Goal: Information Seeking & Learning: Learn about a topic

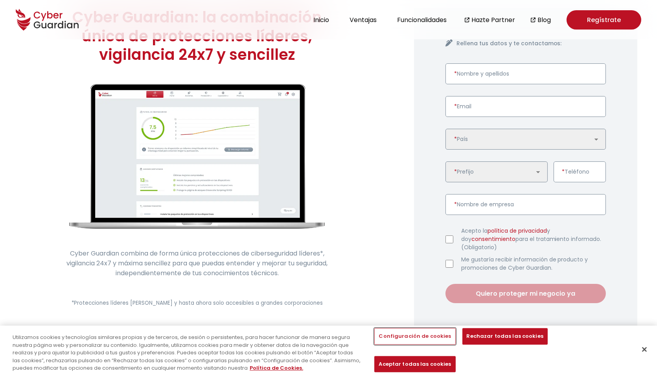
click at [417, 345] on button "Configuración de cookies" at bounding box center [415, 336] width 81 height 17
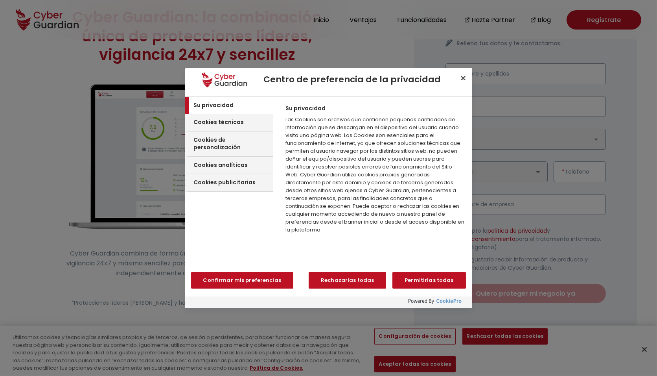
click at [157, 335] on div at bounding box center [328, 188] width 657 height 376
click at [254, 364] on div at bounding box center [328, 188] width 657 height 376
click at [464, 82] on button "Cerrar centro de preferencias" at bounding box center [463, 78] width 17 height 17
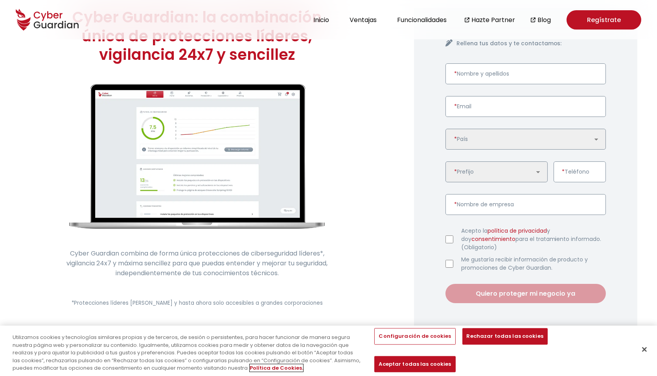
click at [261, 371] on link "Política de Cookies." at bounding box center [277, 367] width 54 height 7
click at [427, 345] on button "Configuración de cookies" at bounding box center [415, 336] width 81 height 17
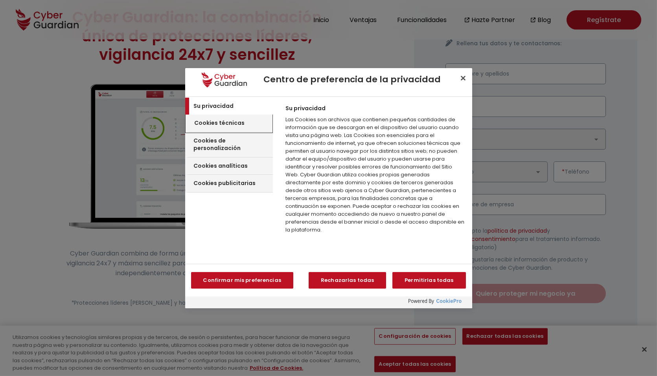
click at [219, 122] on h3 "Cookies técnicas" at bounding box center [220, 123] width 50 height 8
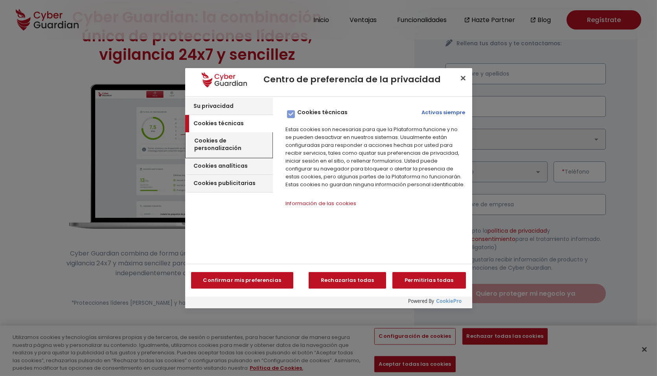
click at [222, 134] on div "Cookies de personalización" at bounding box center [229, 144] width 87 height 25
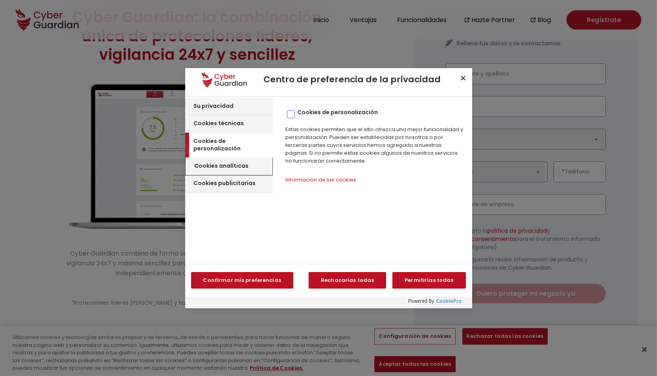
click at [223, 163] on div "Cookies analíticas" at bounding box center [229, 166] width 87 height 18
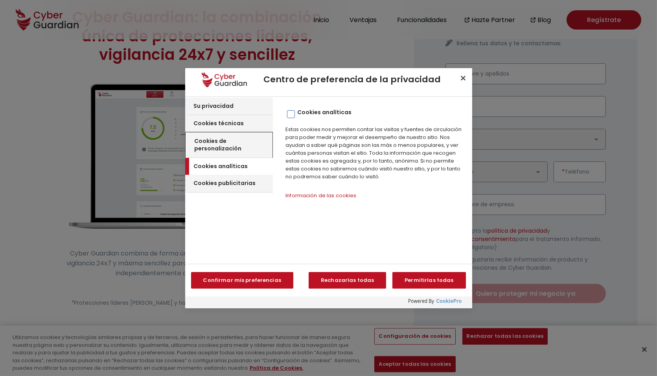
click at [255, 144] on h3 "Cookies de personalización" at bounding box center [233, 144] width 76 height 15
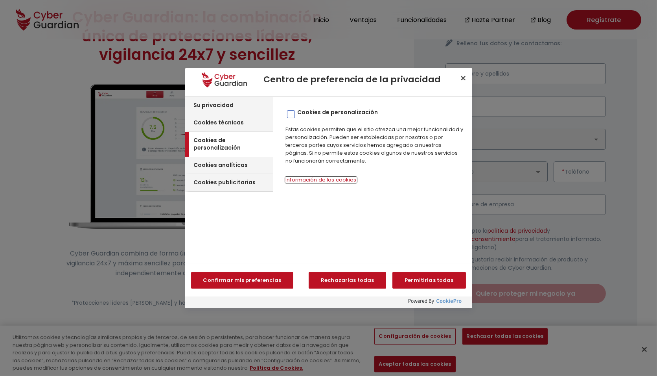
click at [302, 177] on button "Información de las cookies‎" at bounding box center [321, 180] width 71 height 6
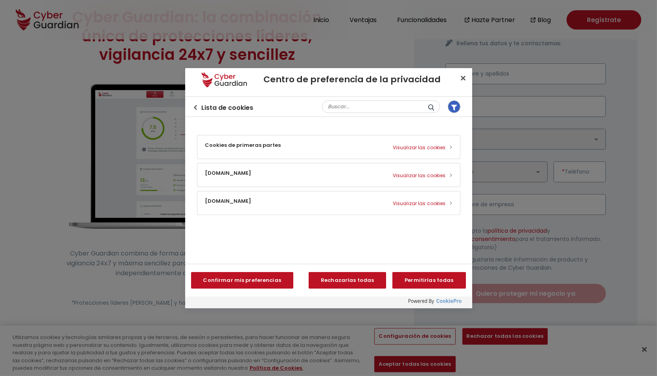
click at [199, 107] on div "Volver al centro de preferencias Lista de cookies" at bounding box center [223, 108] width 61 height 10
click at [194, 106] on icon "Volver al centro de preferencias" at bounding box center [195, 107] width 5 height 5
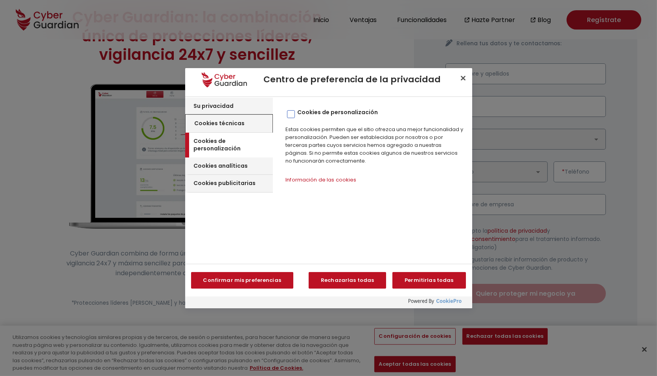
click at [243, 125] on div "Cookies técnicas" at bounding box center [229, 124] width 87 height 18
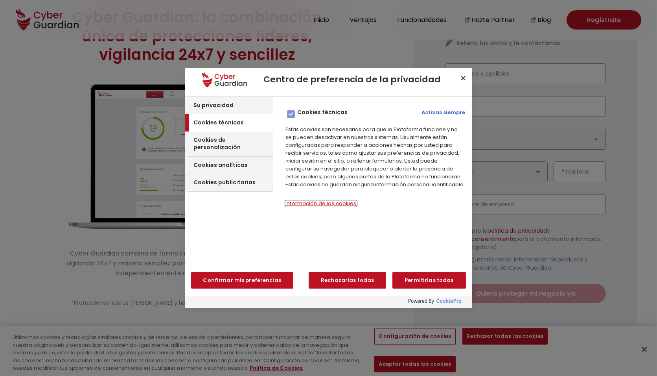
click at [316, 201] on button "Información de las cookies‎" at bounding box center [321, 204] width 71 height 6
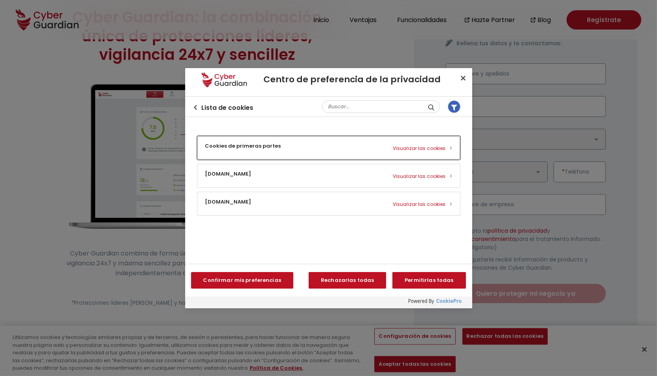
click at [288, 146] on button "Cookies de primeras partes Visualizar las cookies" at bounding box center [328, 147] width 263 height 23
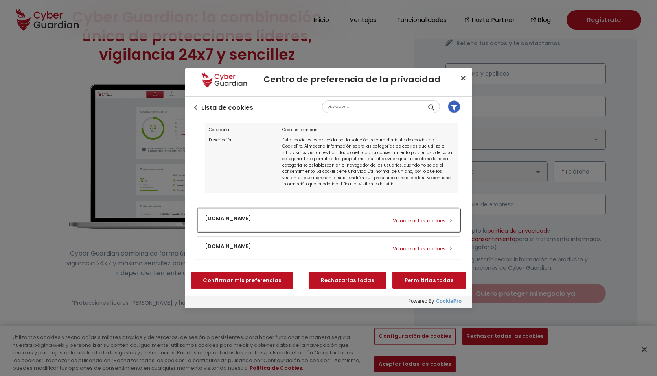
click at [266, 221] on button "m.stripe.com Visualizar las cookies" at bounding box center [328, 220] width 263 height 23
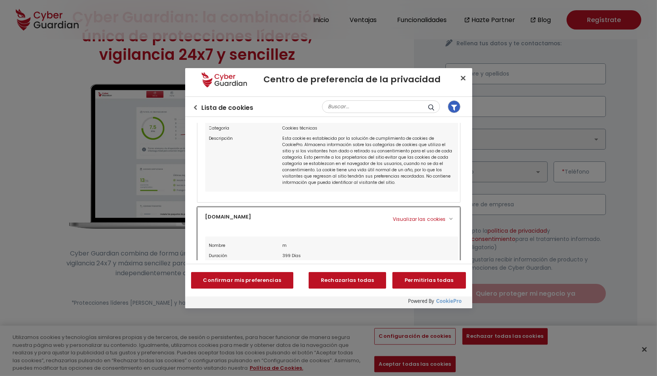
scroll to position [1087, 0]
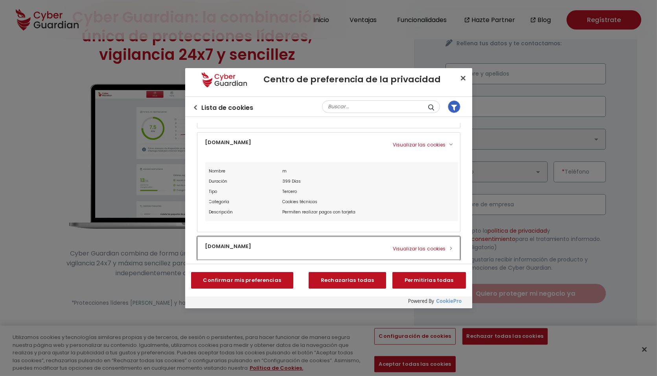
click at [264, 249] on button "eu.cyberguardian.tech Visualizar las cookies" at bounding box center [328, 247] width 263 height 23
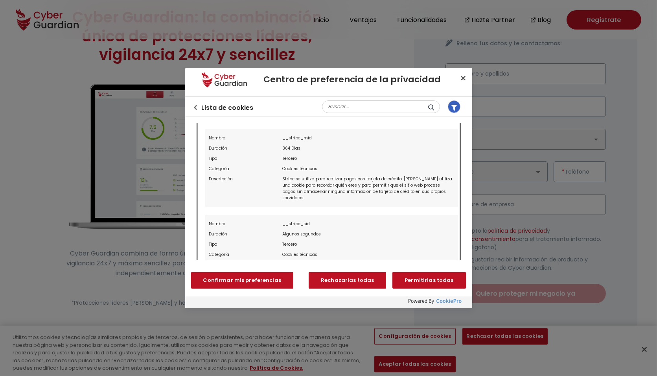
scroll to position [1255, 0]
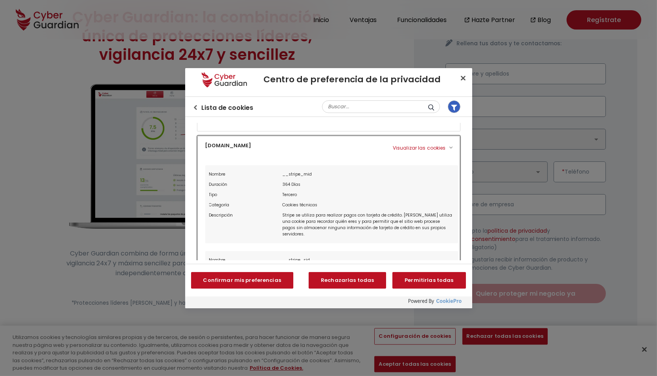
click at [245, 153] on button "eu.cyberguardian.tech Visualizar las cookies" at bounding box center [328, 238] width 263 height 204
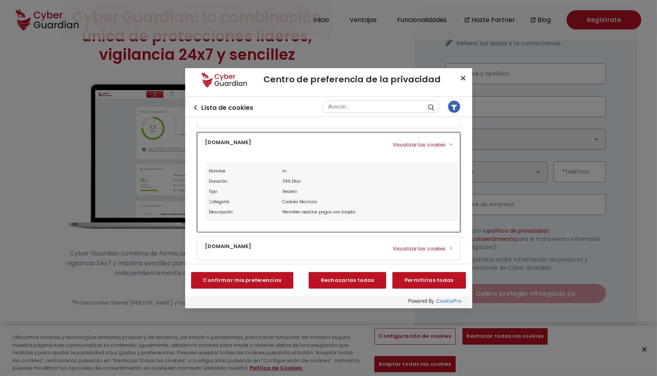
click at [230, 142] on button "m.stripe.com Visualizar las cookies" at bounding box center [328, 182] width 263 height 99
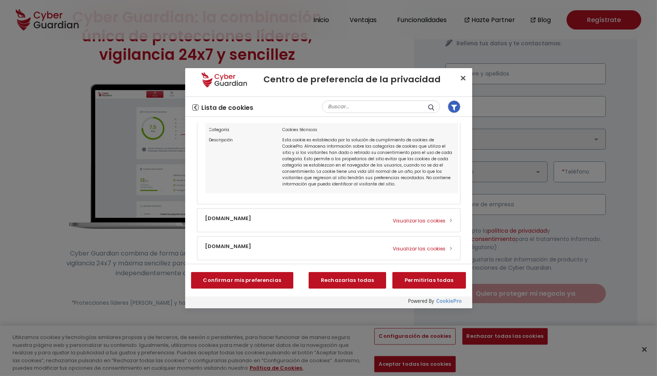
click at [197, 106] on icon "Volver al centro de preferencias" at bounding box center [195, 107] width 5 height 5
